Goal: Information Seeking & Learning: Check status

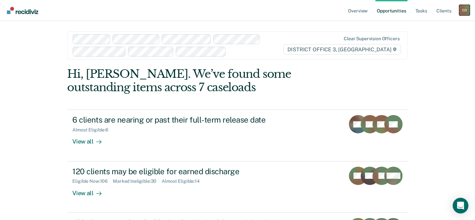
click at [463, 12] on div "C D" at bounding box center [464, 10] width 10 height 10
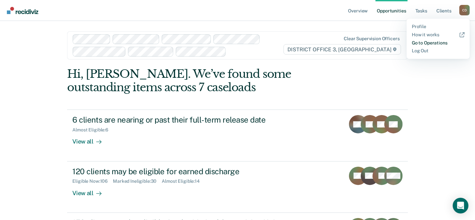
click at [430, 44] on link "Go to Operations" at bounding box center [438, 43] width 53 height 6
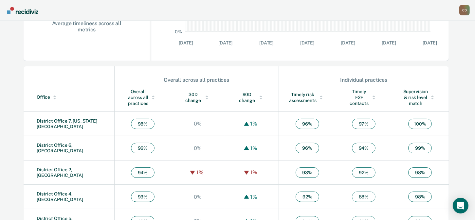
scroll to position [241, 0]
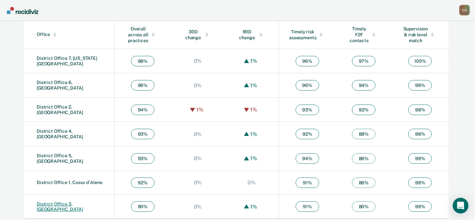
click at [73, 202] on link "District Office 3, [GEOGRAPHIC_DATA]" at bounding box center [60, 207] width 46 height 11
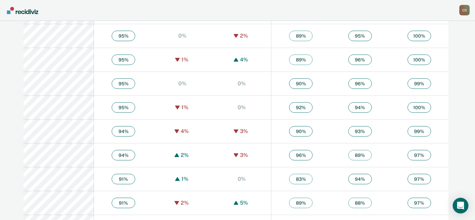
scroll to position [753, 0]
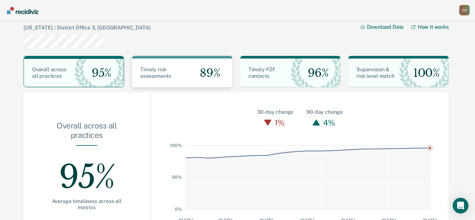
click at [154, 72] on span "Timely risk assessments" at bounding box center [155, 72] width 31 height 13
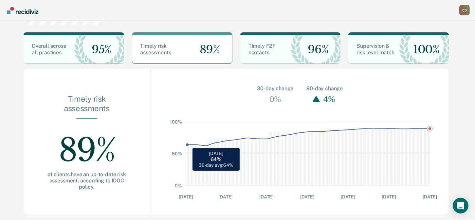
scroll to position [29, 0]
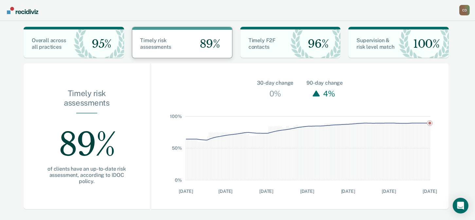
click at [164, 45] on span "Timely risk assessments" at bounding box center [155, 43] width 31 height 13
click at [43, 38] on span "Overall across all practices" at bounding box center [49, 43] width 34 height 13
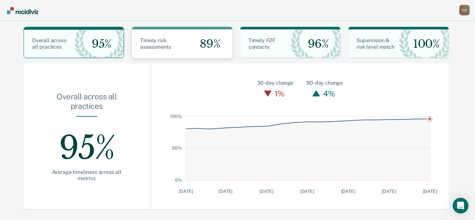
click at [170, 49] on span "Timely risk assessments" at bounding box center [155, 43] width 31 height 13
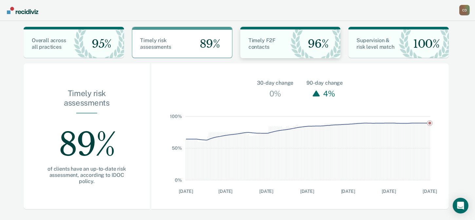
click at [262, 38] on span "Timely F2F contacts" at bounding box center [262, 43] width 27 height 13
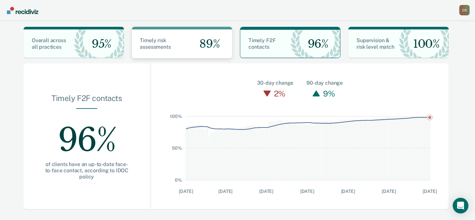
click at [165, 44] on span "Timely risk assessments" at bounding box center [155, 43] width 31 height 13
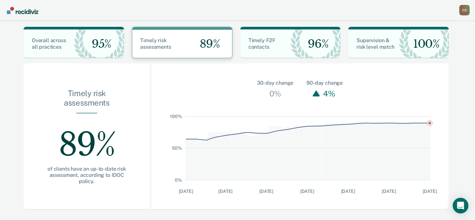
click at [165, 44] on span "Timely risk assessments" at bounding box center [155, 43] width 31 height 13
